Goal: Task Accomplishment & Management: Manage account settings

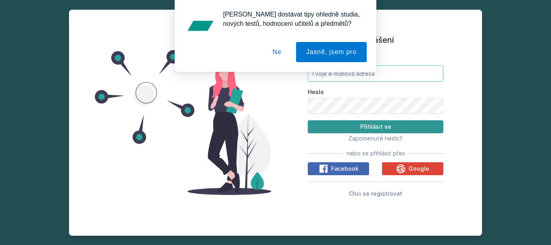
type input "[EMAIL_ADDRESS][DOMAIN_NAME]"
click at [373, 127] on button "Přihlásit se" at bounding box center [375, 126] width 135 height 13
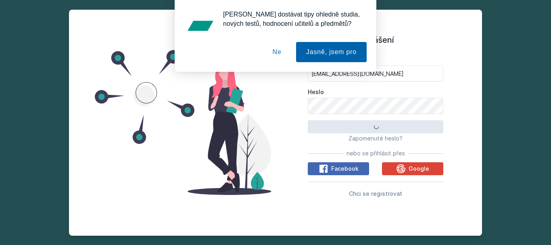
click at [338, 54] on button "Jasně, jsem pro" at bounding box center [331, 52] width 71 height 20
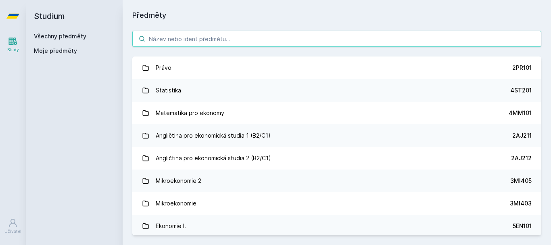
click at [238, 37] on input "search" at bounding box center [336, 39] width 409 height 16
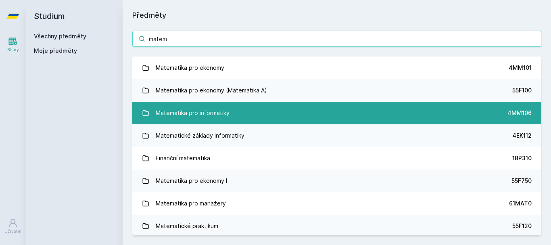
type input "matem"
click at [220, 114] on div "Matematika pro informatiky" at bounding box center [193, 113] width 74 height 16
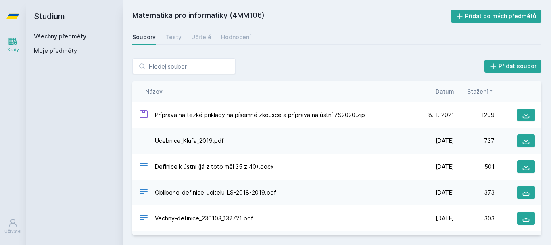
click at [449, 89] on span "Datum" at bounding box center [444, 91] width 19 height 8
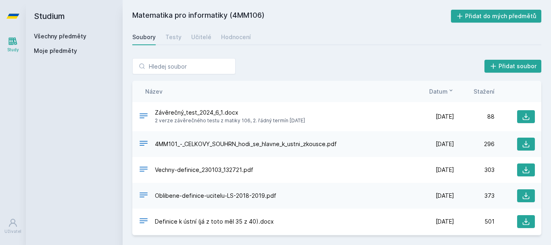
click at [449, 89] on icon at bounding box center [450, 90] width 6 height 6
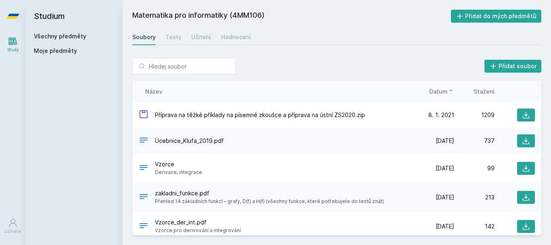
click at [449, 89] on icon at bounding box center [450, 90] width 6 height 6
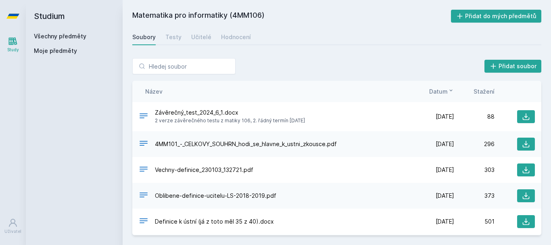
click at [439, 92] on span "Datum" at bounding box center [438, 91] width 19 height 8
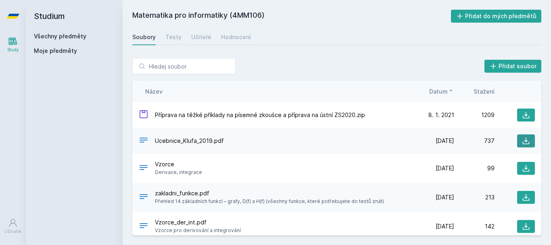
click at [522, 135] on button at bounding box center [526, 140] width 18 height 13
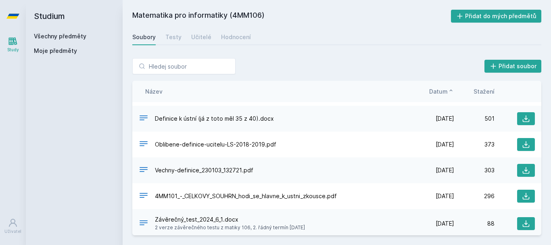
scroll to position [138, 0]
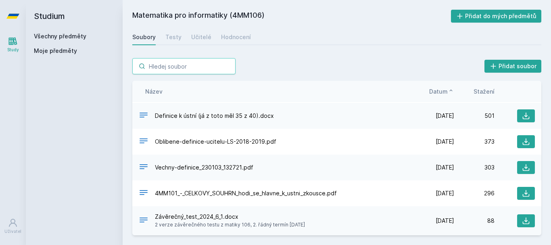
click at [189, 73] on input "search" at bounding box center [183, 66] width 103 height 16
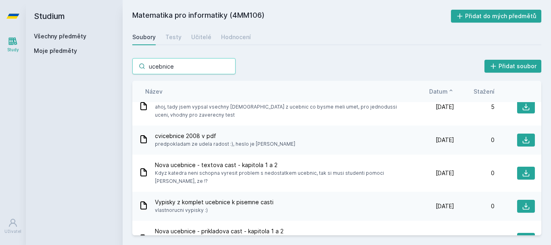
scroll to position [549, 0]
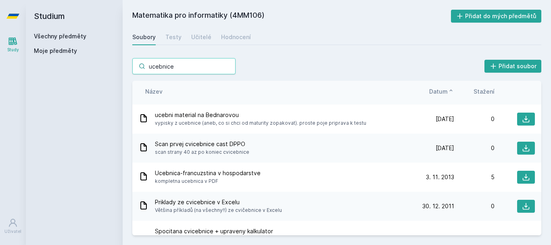
type input "ucebnice"
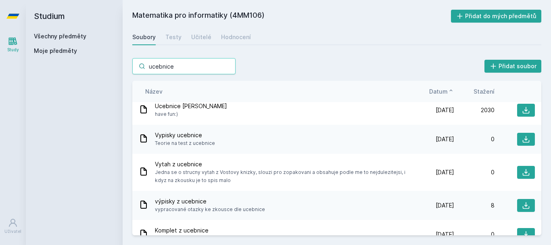
scroll to position [0, 0]
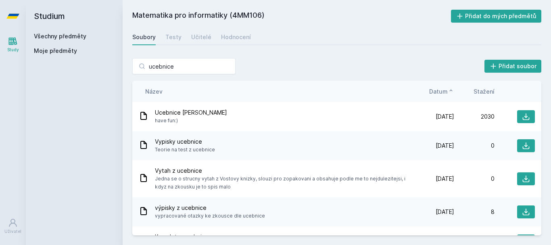
click at [442, 90] on span "Datum" at bounding box center [438, 91] width 19 height 8
click at [447, 82] on div "Název Datum Stažení" at bounding box center [336, 91] width 409 height 21
click at [448, 86] on div "Název Datum Stažení" at bounding box center [336, 91] width 409 height 21
click at [452, 94] on button "Datum" at bounding box center [441, 91] width 25 height 8
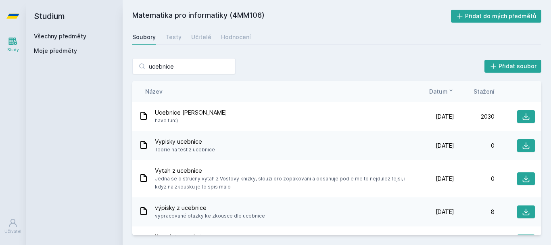
click at [452, 94] on button "Datum" at bounding box center [441, 91] width 25 height 8
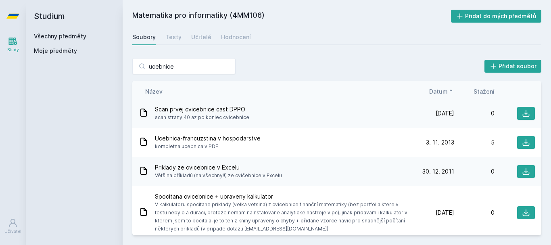
scroll to position [251, 0]
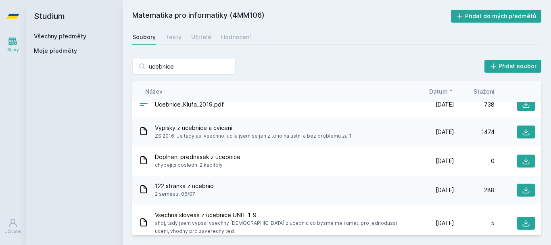
click at [55, 52] on span "Moje předměty" at bounding box center [55, 51] width 43 height 8
click at [51, 50] on span "Moje předměty" at bounding box center [55, 51] width 43 height 8
click at [50, 18] on h2 "Studium" at bounding box center [74, 16] width 81 height 32
click at [50, 36] on link "Všechny předměty" at bounding box center [60, 36] width 52 height 7
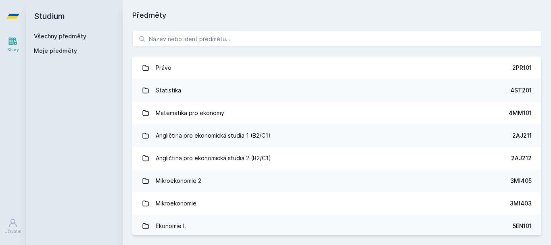
click at [55, 51] on span "Moje předměty" at bounding box center [55, 51] width 43 height 8
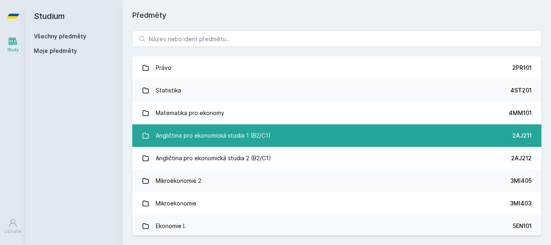
click at [518, 135] on div "2AJ211" at bounding box center [521, 135] width 19 height 8
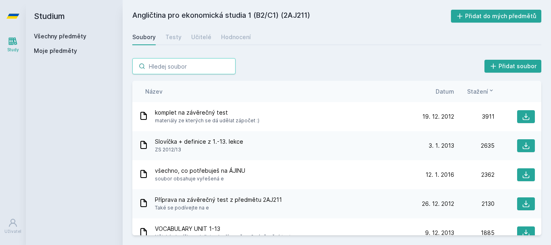
click at [192, 72] on input "search" at bounding box center [183, 66] width 103 height 16
paste input "2PR101"
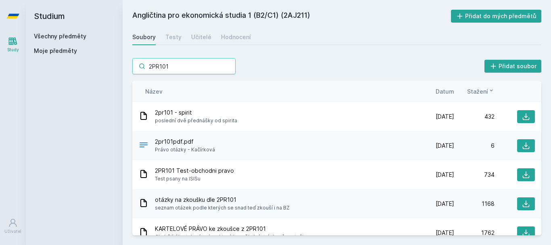
type input "2PR101"
click at [68, 36] on link "Všechny předměty" at bounding box center [60, 36] width 52 height 7
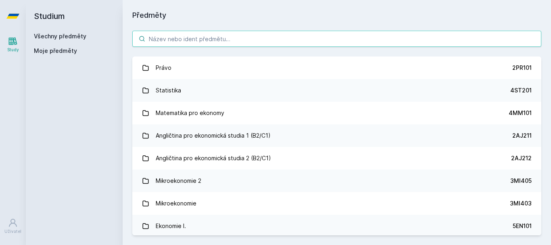
click at [171, 38] on input "search" at bounding box center [336, 39] width 409 height 16
paste input "2PR101"
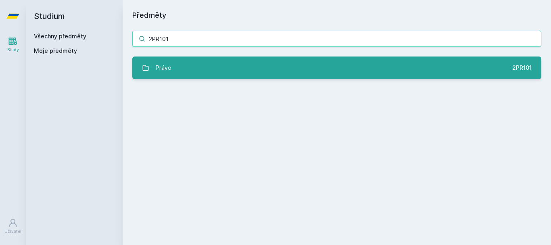
type input "2PR101"
click at [361, 72] on link "Právo 2PR101" at bounding box center [336, 67] width 409 height 23
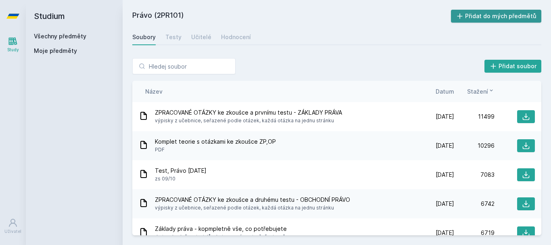
click at [498, 15] on button "Přidat do mých předmětů" at bounding box center [496, 16] width 91 height 13
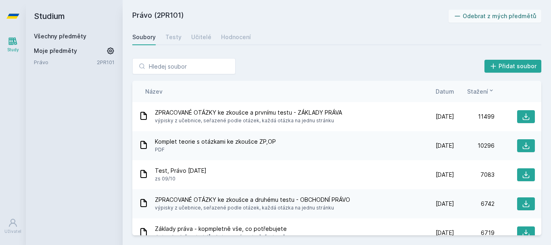
click at [55, 35] on link "Všechny předměty" at bounding box center [60, 36] width 52 height 7
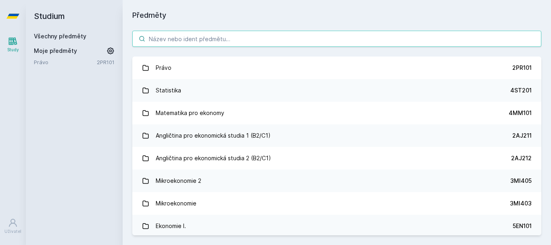
click at [169, 38] on input "search" at bounding box center [336, 39] width 409 height 16
paste input "3MA114"
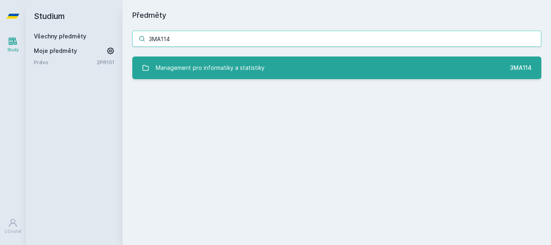
type input "3MA114"
click at [265, 74] on link "Management pro informatiky a statistiky 3MA114" at bounding box center [336, 67] width 409 height 23
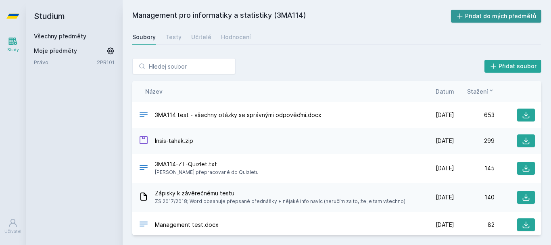
click at [498, 12] on button "Přidat do mých předmětů" at bounding box center [496, 16] width 91 height 13
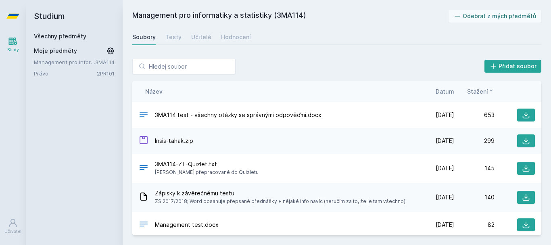
click at [60, 37] on link "Všechny předměty" at bounding box center [60, 36] width 52 height 7
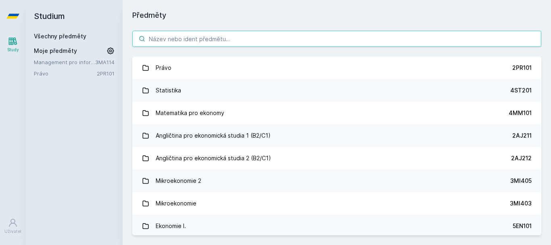
click at [183, 44] on input "search" at bounding box center [336, 39] width 409 height 16
paste input "4MM106"
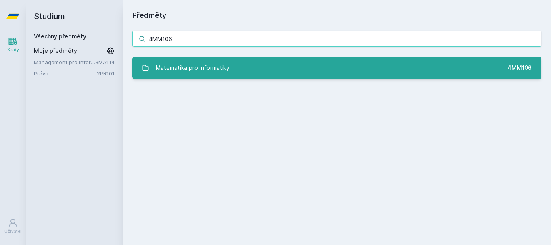
type input "4MM106"
click at [216, 66] on div "Matematika pro informatiky" at bounding box center [193, 68] width 74 height 16
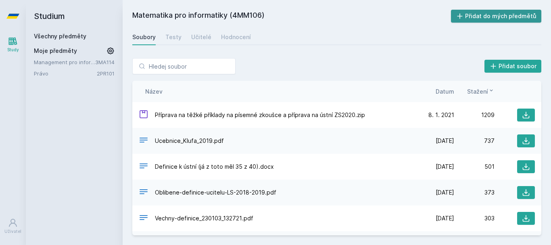
click at [485, 14] on button "Přidat do mých předmětů" at bounding box center [496, 16] width 91 height 13
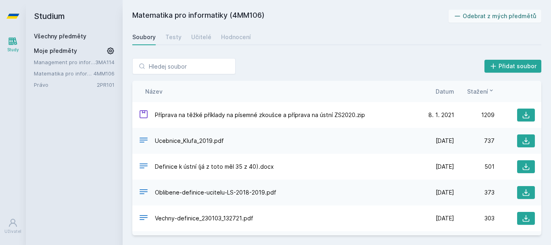
click at [54, 34] on link "Všechny předměty" at bounding box center [60, 36] width 52 height 7
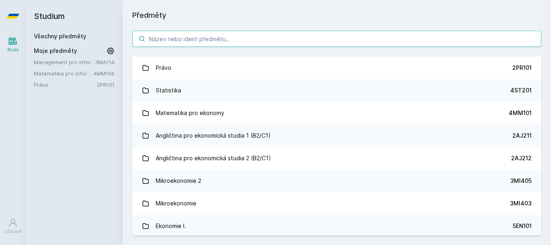
click at [190, 41] on input "search" at bounding box center [336, 39] width 409 height 16
paste input "4IZ110"
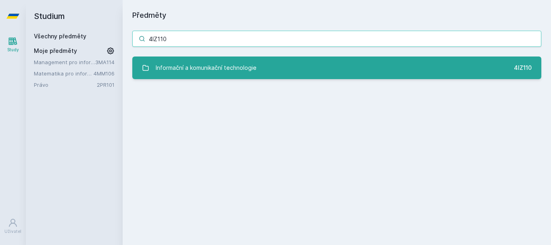
type input "4IZ110"
click at [190, 63] on div "Informační a komunikační technologie" at bounding box center [206, 68] width 101 height 16
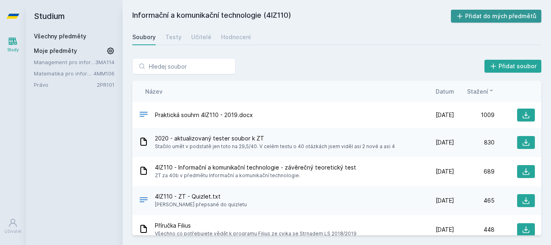
click at [485, 13] on button "Přidat do mých předmětů" at bounding box center [496, 16] width 91 height 13
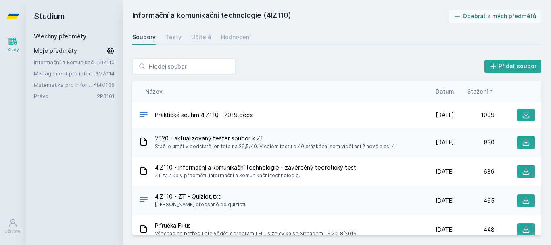
click at [52, 37] on link "Všechny předměty" at bounding box center [60, 36] width 52 height 7
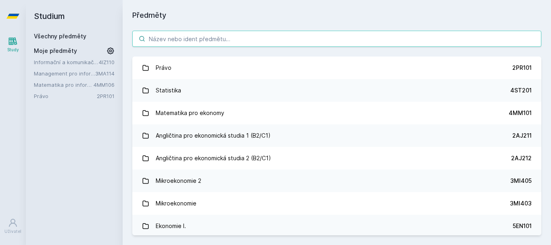
click at [193, 40] on input "search" at bounding box center [336, 39] width 409 height 16
paste input "2AJ211"
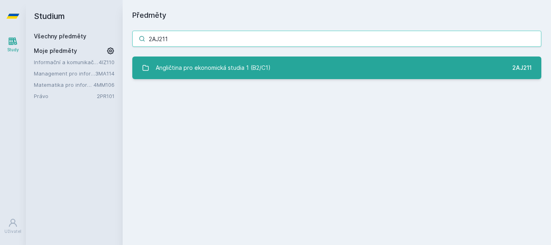
type input "2AJ211"
click at [283, 64] on link "Angličtina pro ekonomická studia 1 (B2/C1) 2AJ211" at bounding box center [336, 67] width 409 height 23
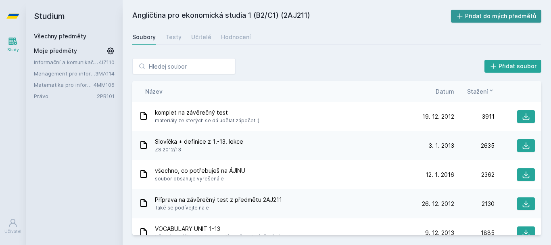
click at [505, 16] on button "Přidat do mých předmětů" at bounding box center [496, 16] width 91 height 13
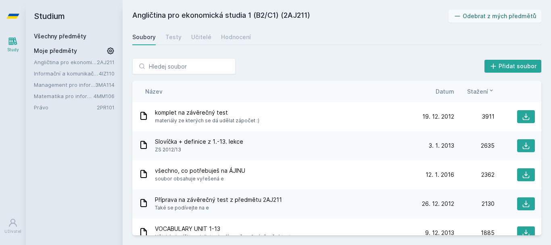
click at [62, 34] on link "Všechny předměty" at bounding box center [60, 36] width 52 height 7
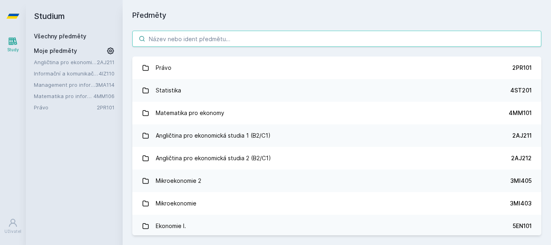
click at [200, 31] on input "search" at bounding box center [336, 39] width 409 height 16
paste input "4SA111"
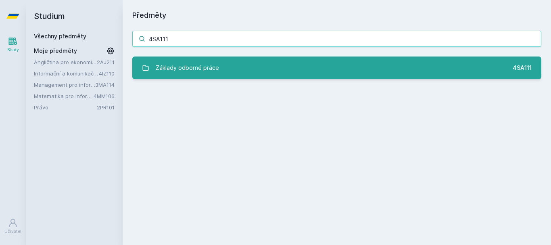
type input "4SA111"
click at [215, 64] on div "Základy odborné práce" at bounding box center [187, 68] width 63 height 16
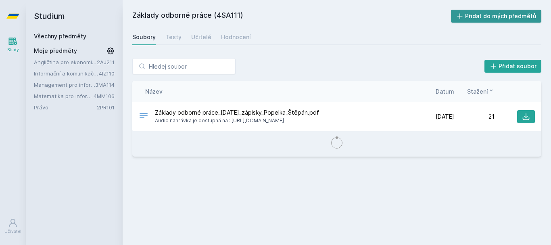
click at [488, 15] on button "Přidat do mých předmětů" at bounding box center [496, 16] width 91 height 13
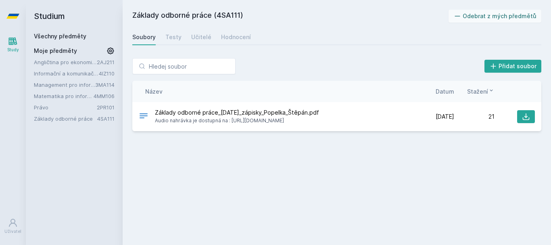
click at [90, 160] on div "Studium Všechny předměty Moje předměty Angličtina pro ekonomická studia 1 (B2/C…" at bounding box center [74, 122] width 97 height 245
click at [214, 170] on div "Základy odborné práce (4SA111) Odebrat z mých předmětů [GEOGRAPHIC_DATA] Testy …" at bounding box center [336, 122] width 409 height 225
